Goal: Check status: Check status

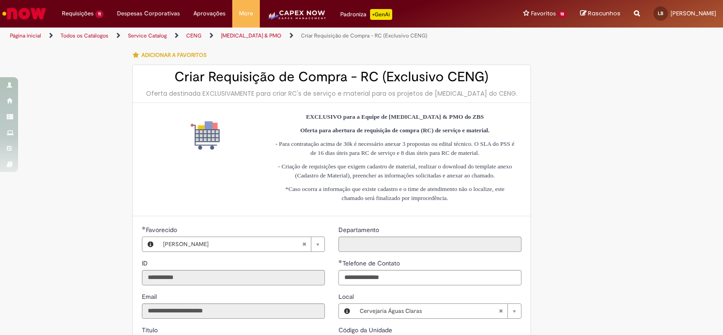
select select "*******"
click at [0, 0] on link "Exibir Todas as Solicitações" at bounding box center [0, 0] width 0 height 0
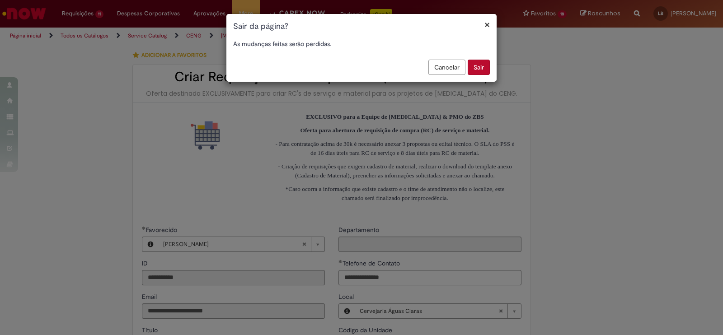
scroll to position [342, 0]
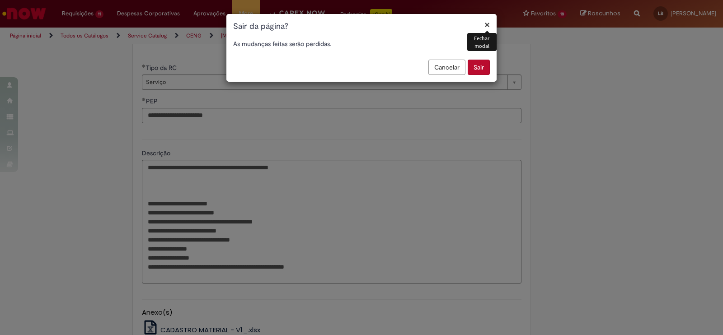
click at [477, 65] on button "Sair" at bounding box center [478, 67] width 22 height 15
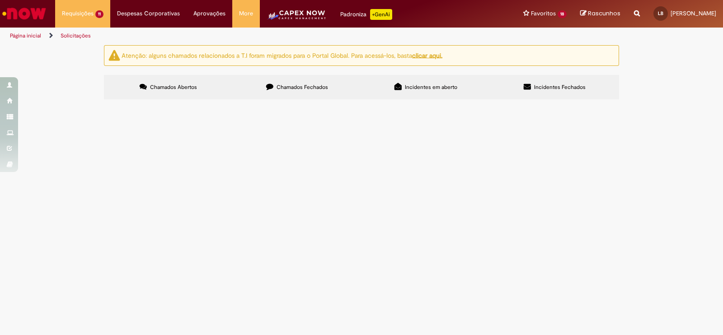
click at [270, 88] on label "Chamados Fechados" at bounding box center [297, 87] width 129 height 24
click at [175, 93] on label "Chamados Abertos" at bounding box center [168, 87] width 129 height 24
click at [0, 0] on span "R13561378" at bounding box center [0, 0] width 0 height 0
